Goal: Task Accomplishment & Management: Complete application form

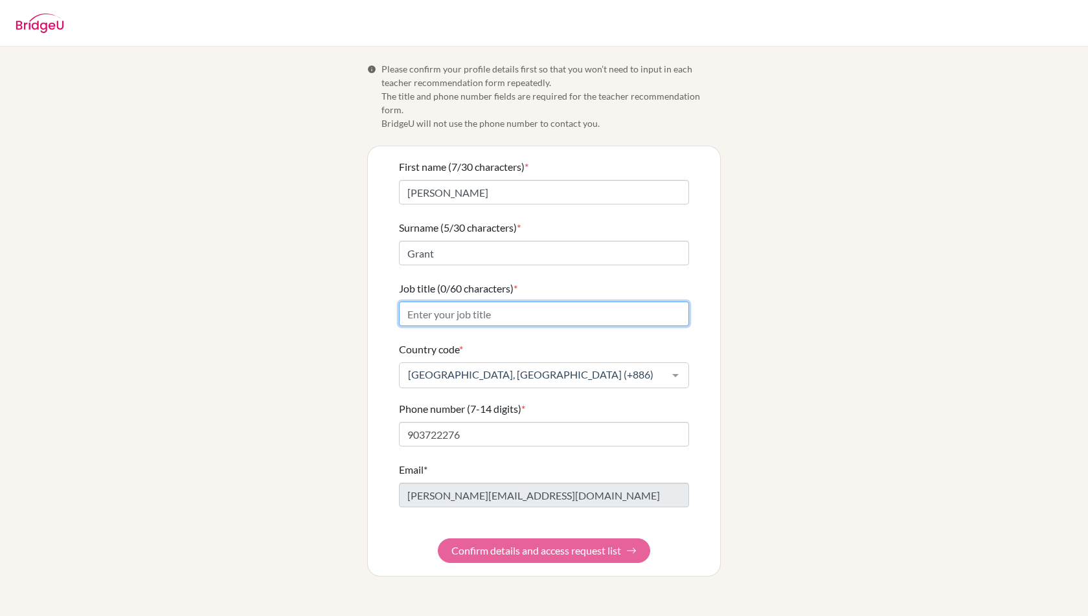
click at [533, 304] on input "Job title (0/60 characters) *" at bounding box center [544, 314] width 290 height 25
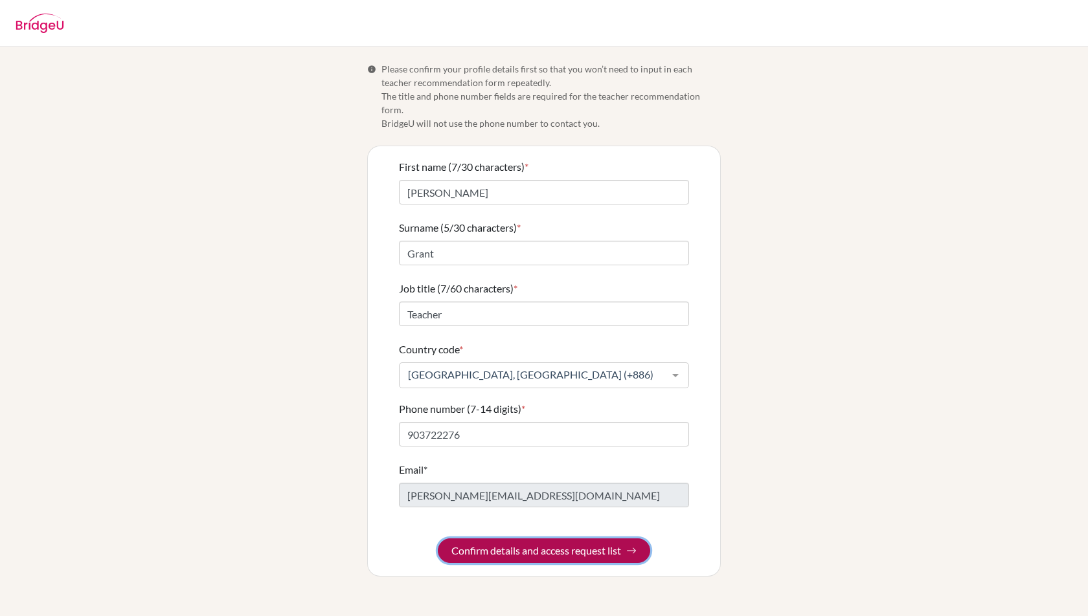
click at [563, 545] on button "Confirm details and access request list" at bounding box center [544, 551] width 212 height 25
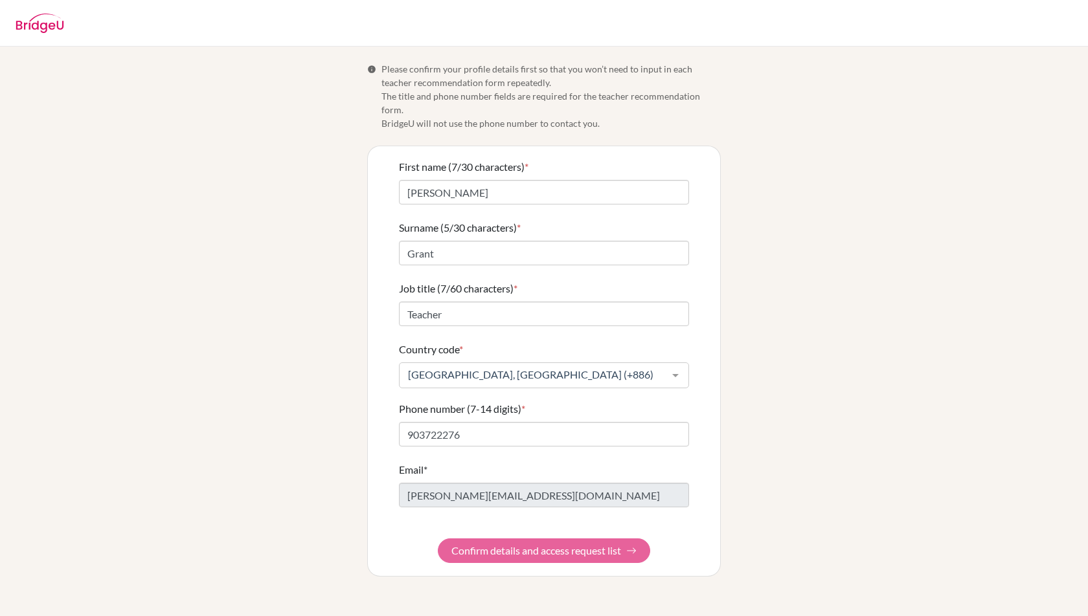
click at [552, 533] on form "First name (7/30 characters) * Michael Surname (5/30 characters) * Grant Job ti…" at bounding box center [544, 361] width 290 height 404
click at [544, 302] on input "Teacher" at bounding box center [544, 314] width 290 height 25
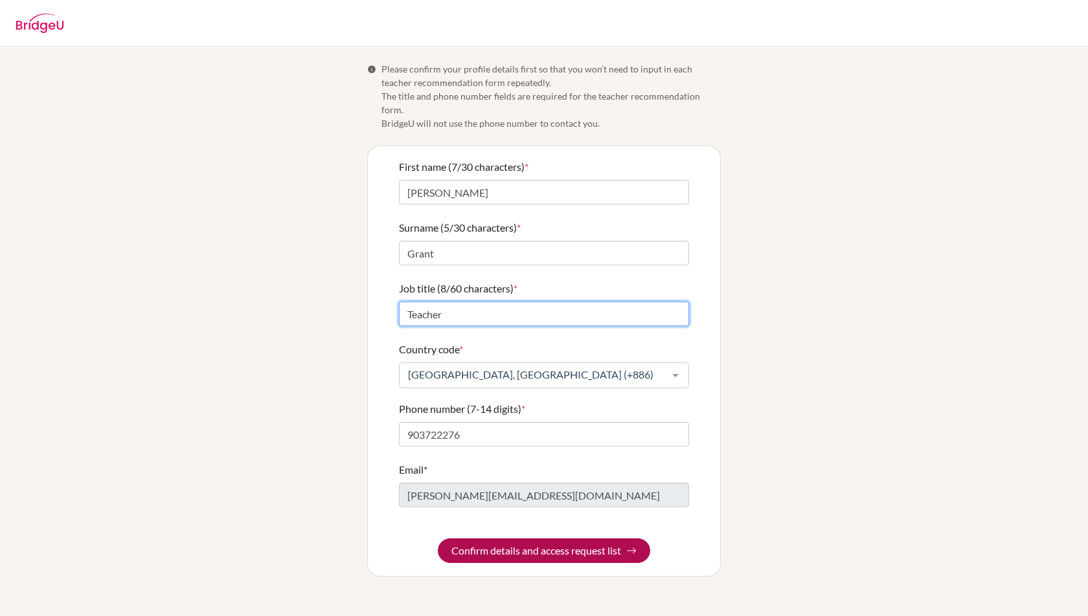
type input "Teacher"
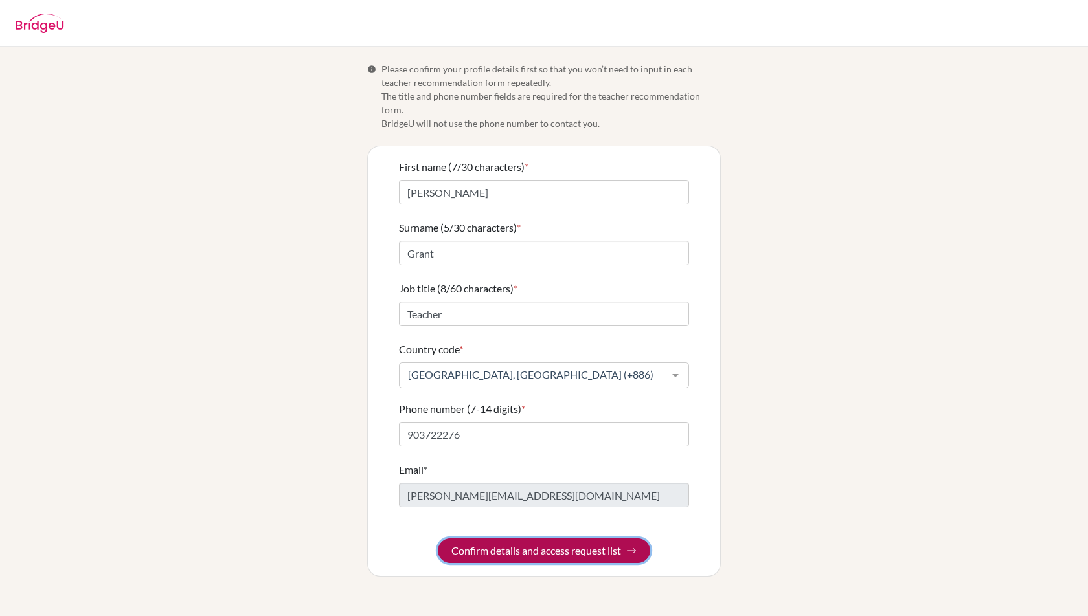
click at [561, 539] on button "Confirm details and access request list" at bounding box center [544, 551] width 212 height 25
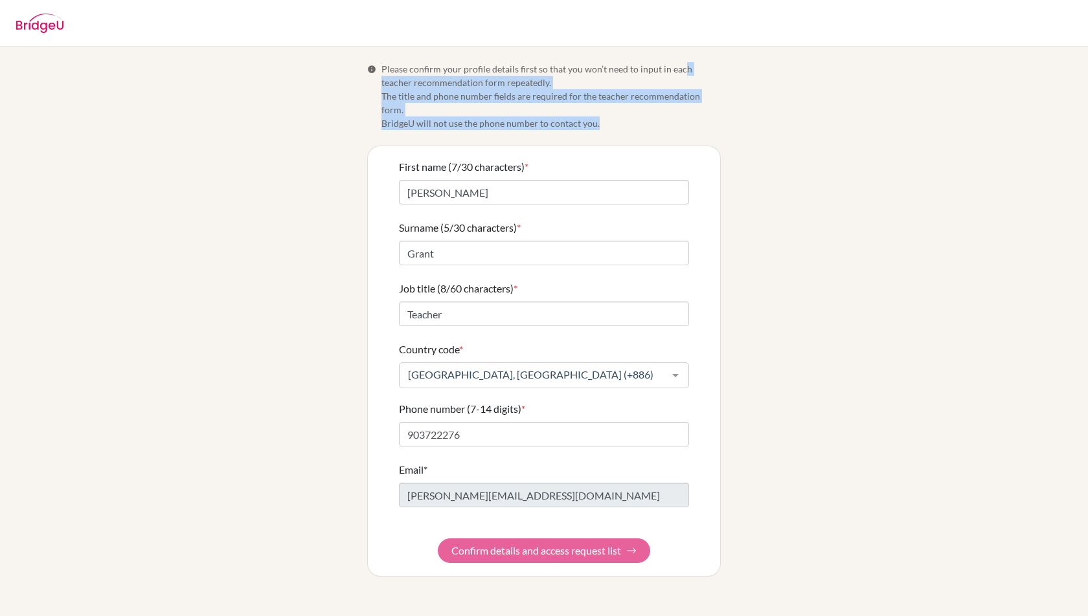
drag, startPoint x: 681, startPoint y: 70, endPoint x: 686, endPoint y: 109, distance: 39.8
click at [686, 109] on span "Please confirm your profile details first so that you won’t need to input in ea…" at bounding box center [550, 96] width 339 height 68
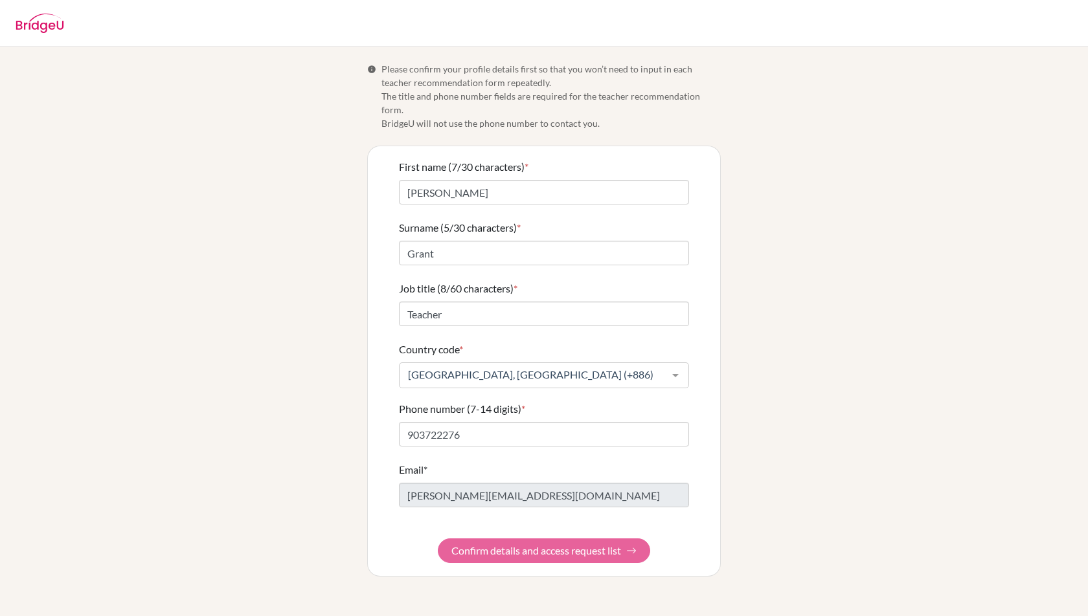
click at [566, 541] on form "First name (7/30 characters) * Michael Surname (5/30 characters) * Grant Job ti…" at bounding box center [544, 361] width 290 height 404
click at [409, 422] on input "903722276" at bounding box center [544, 434] width 290 height 25
type input "0903722276"
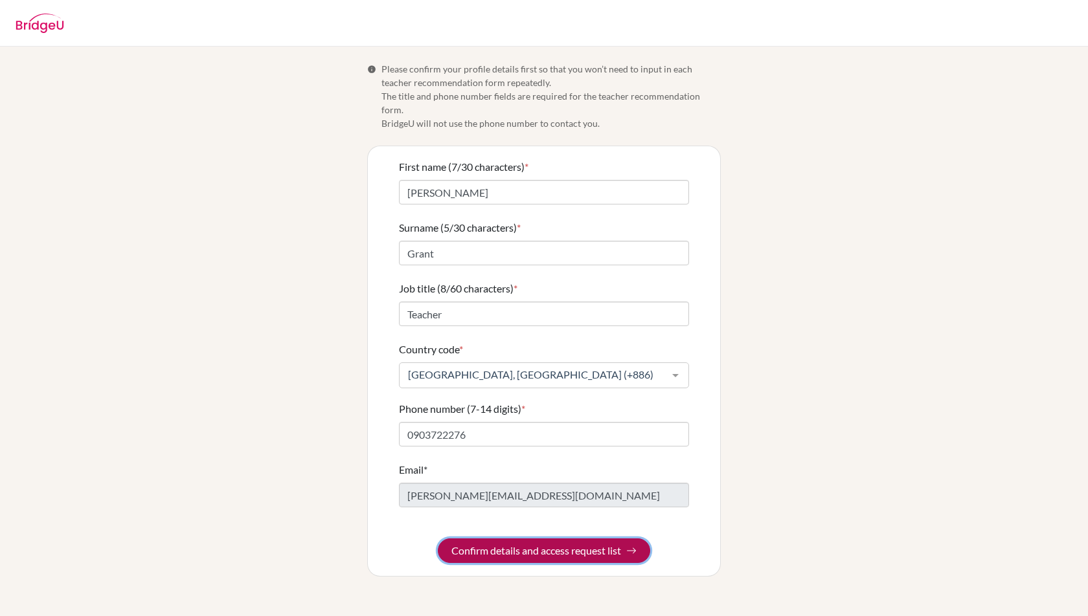
click at [531, 539] on button "Confirm details and access request list" at bounding box center [544, 551] width 212 height 25
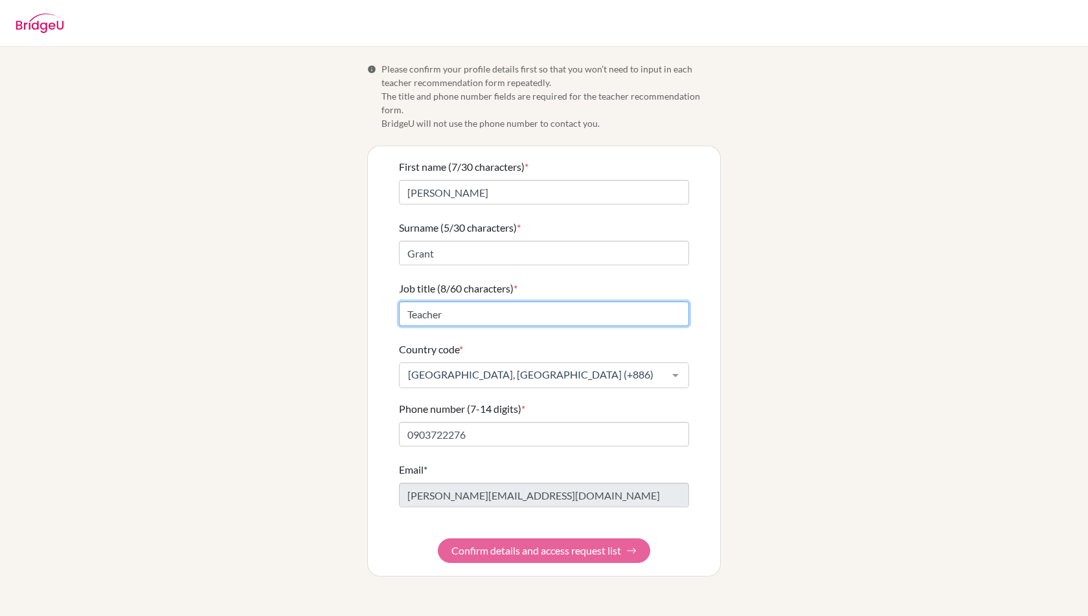
click at [563, 302] on input "Teacher" at bounding box center [544, 314] width 290 height 25
click at [565, 303] on input "Teacher" at bounding box center [544, 314] width 290 height 25
type input "Teacher"
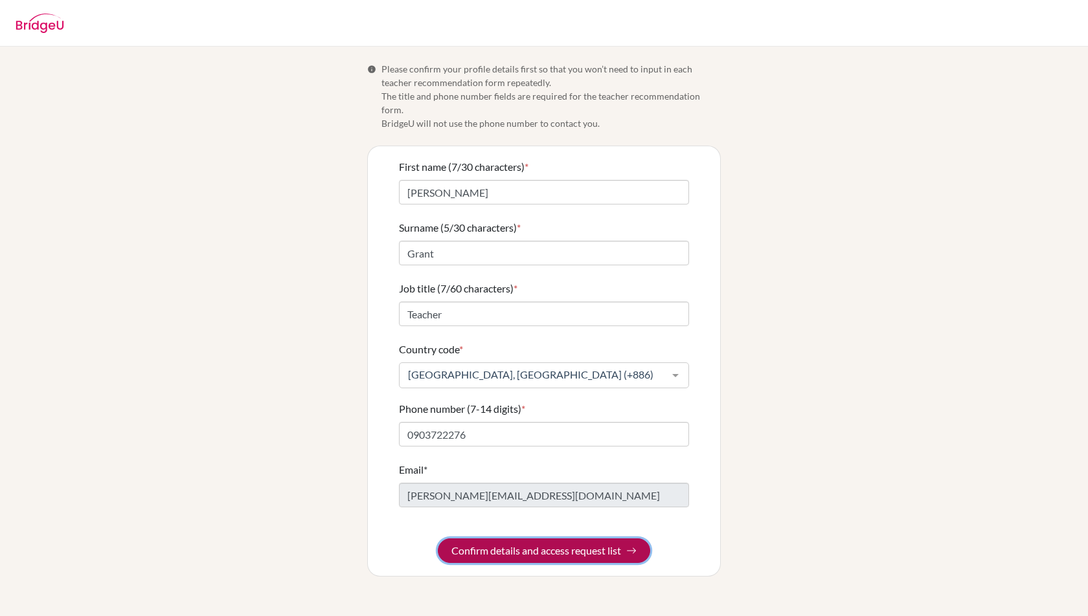
click at [555, 539] on button "Confirm details and access request list" at bounding box center [544, 551] width 212 height 25
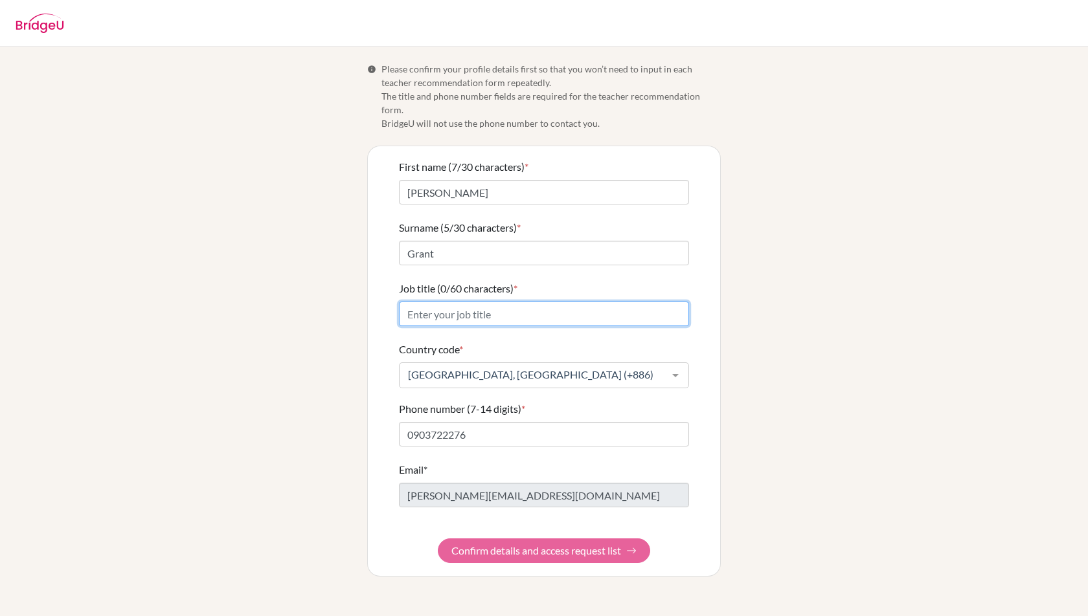
click at [479, 302] on input "Job title (0/60 characters) *" at bounding box center [544, 314] width 290 height 25
type input "Teacher"
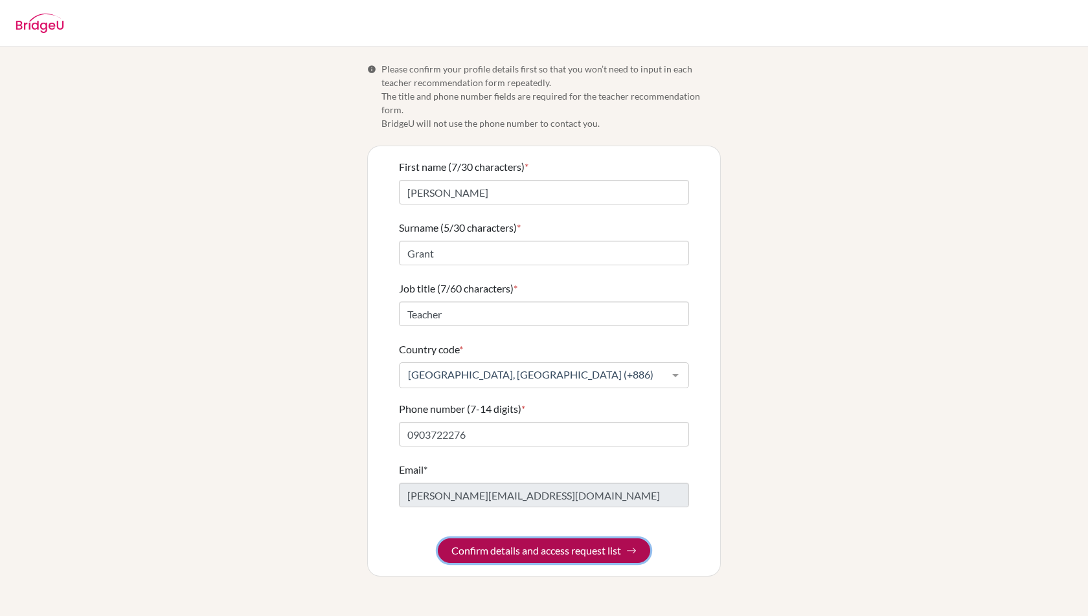
click at [552, 544] on button "Confirm details and access request list" at bounding box center [544, 551] width 212 height 25
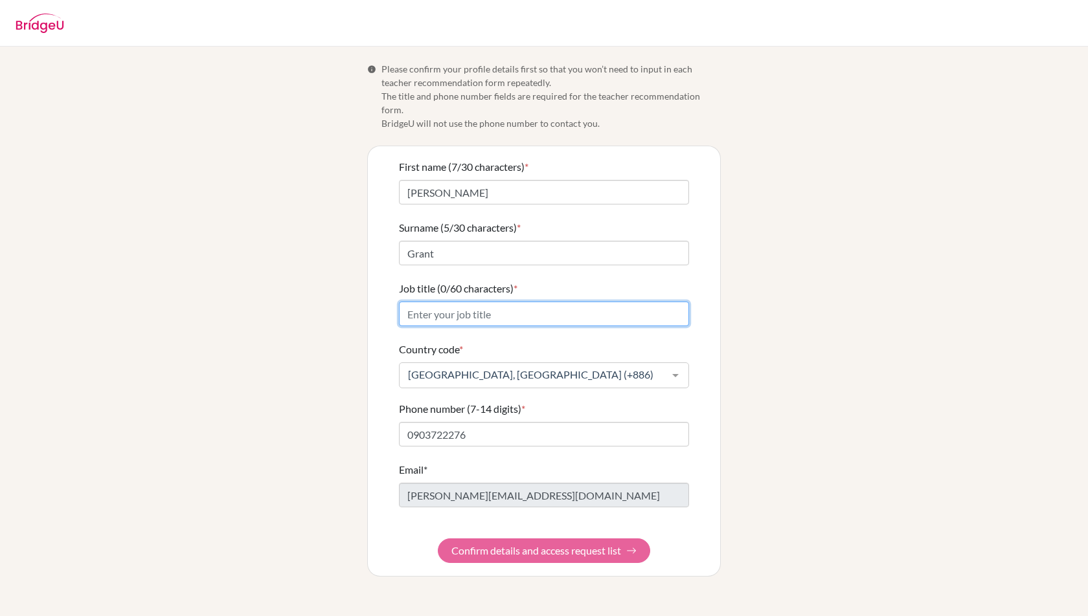
click at [479, 308] on input "Job title (0/60 characters) *" at bounding box center [544, 314] width 290 height 25
type input "Teacher"
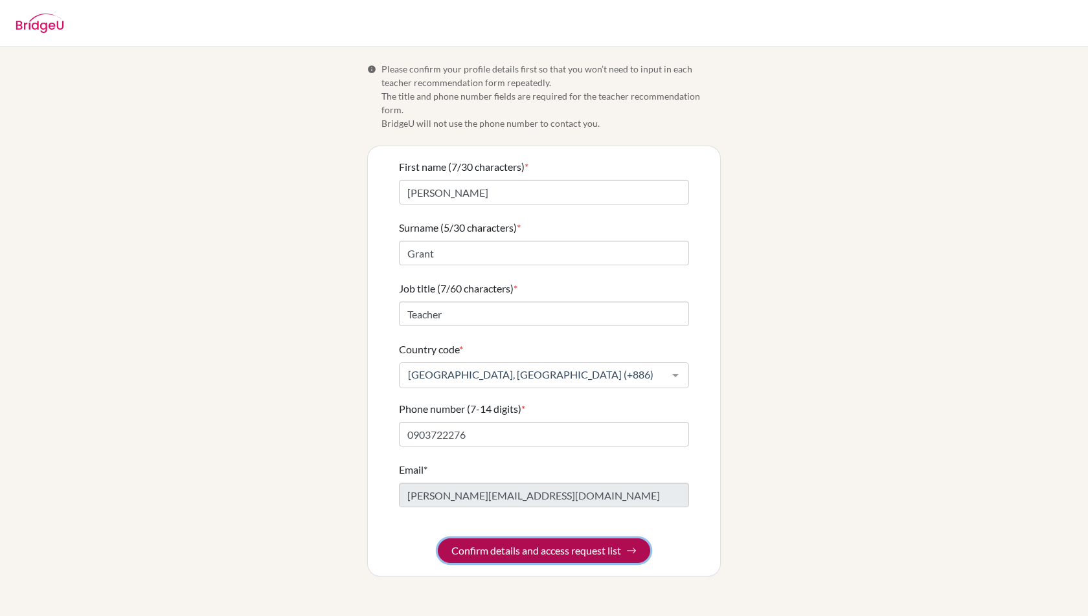
click at [538, 539] on button "Confirm details and access request list" at bounding box center [544, 551] width 212 height 25
